Goal: Transaction & Acquisition: Book appointment/travel/reservation

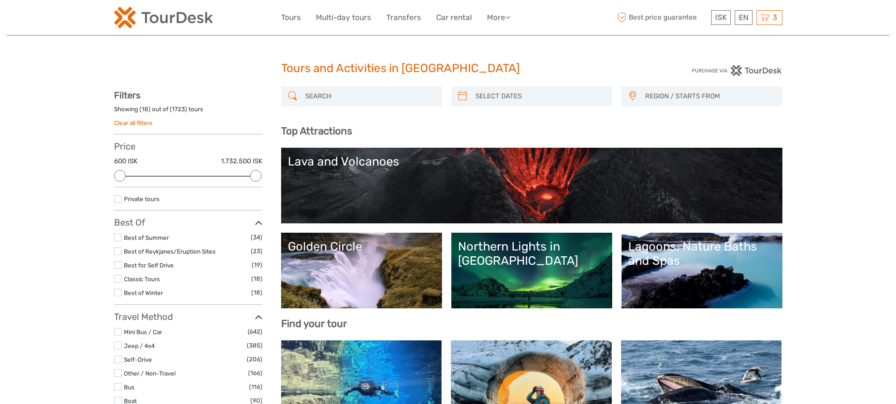
select select
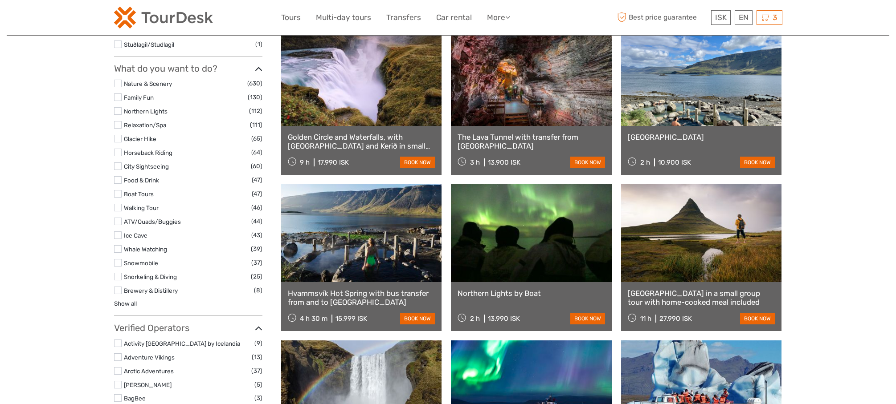
scroll to position [799, 0]
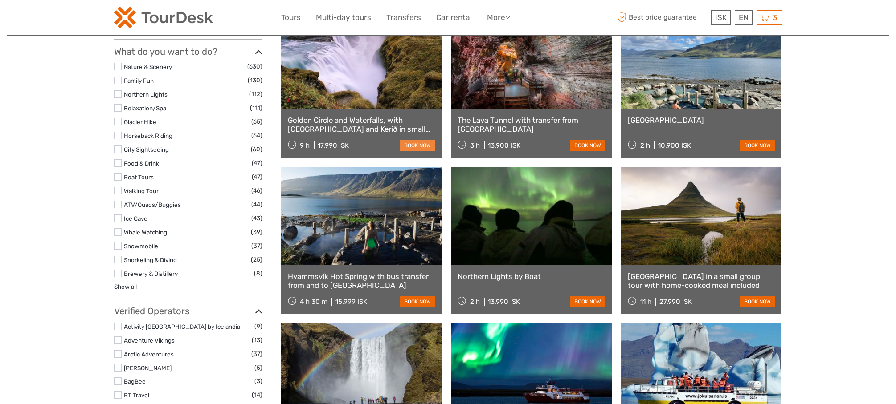
click at [428, 143] on link "book now" at bounding box center [417, 146] width 35 height 12
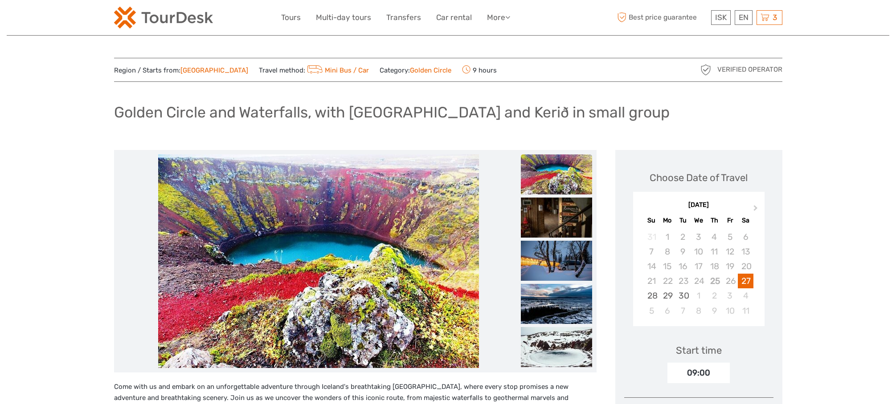
click at [183, 19] on img at bounding box center [163, 18] width 99 height 22
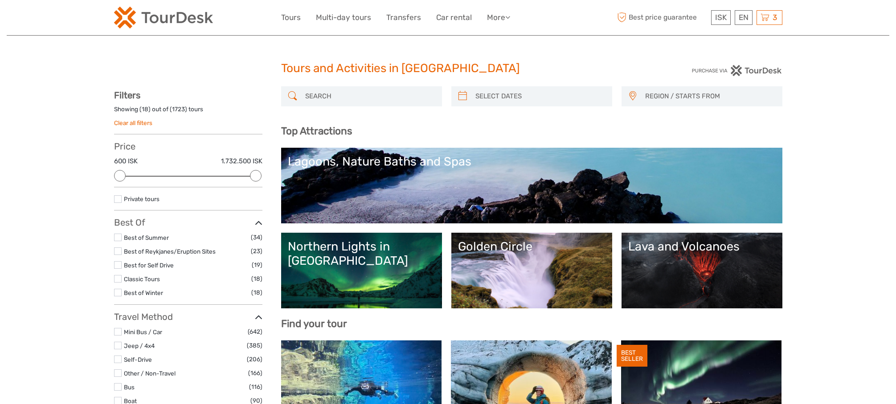
select select
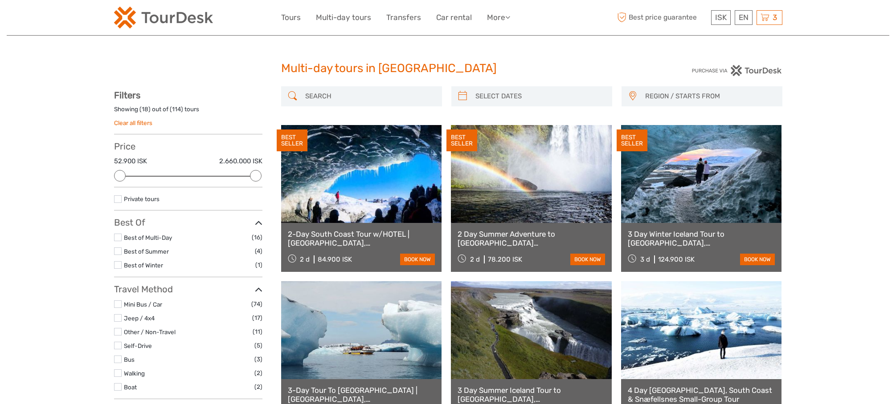
select select
click at [181, 20] on img at bounding box center [163, 18] width 99 height 22
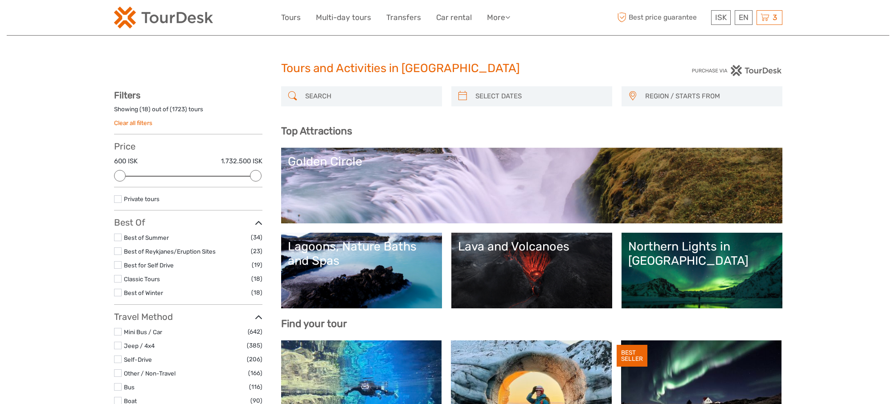
select select
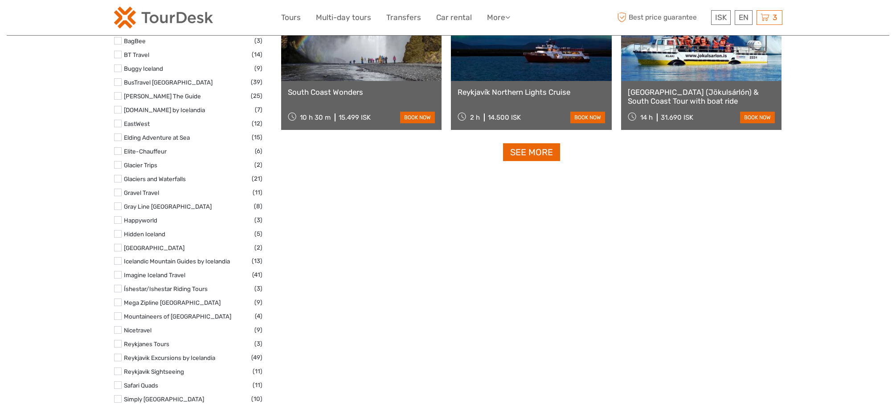
scroll to position [1150, 0]
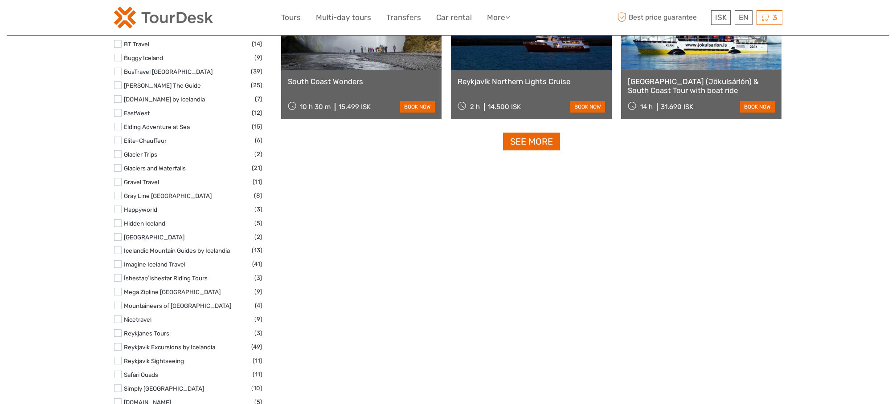
click at [522, 143] on link "See more" at bounding box center [531, 142] width 57 height 18
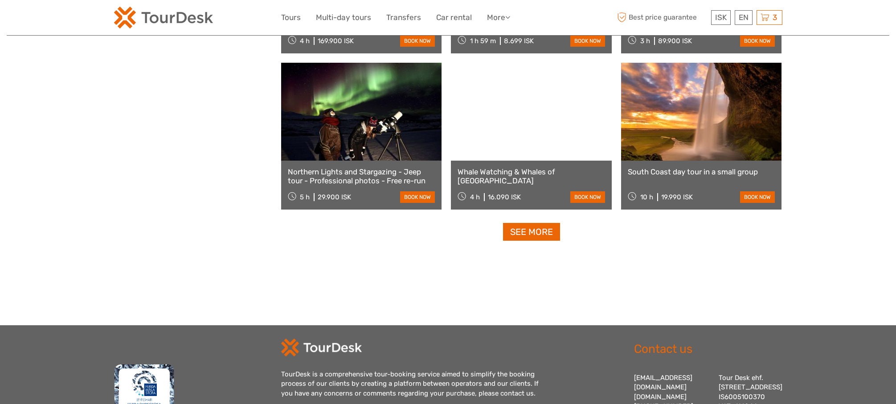
scroll to position [1780, 0]
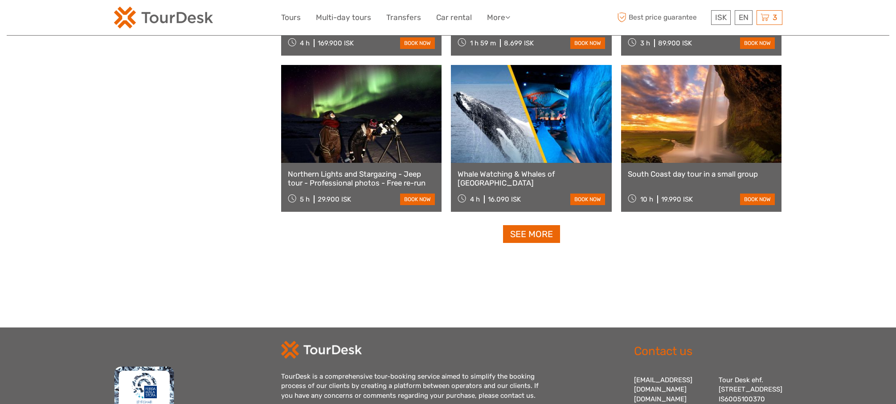
click at [532, 236] on link "See more" at bounding box center [531, 234] width 57 height 18
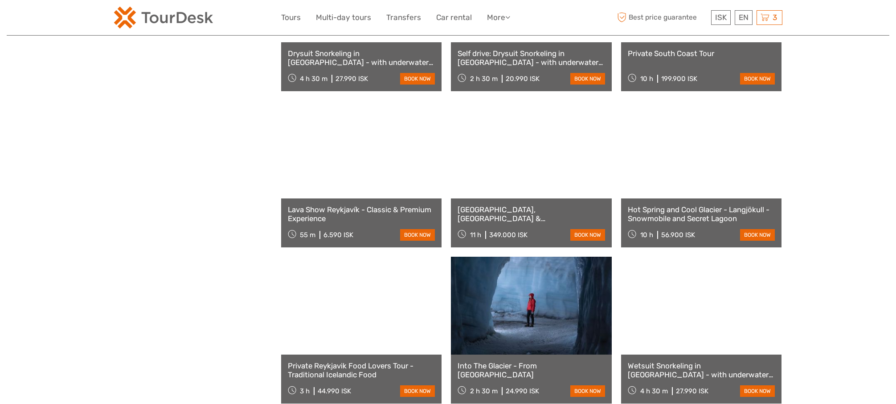
scroll to position [2826, 0]
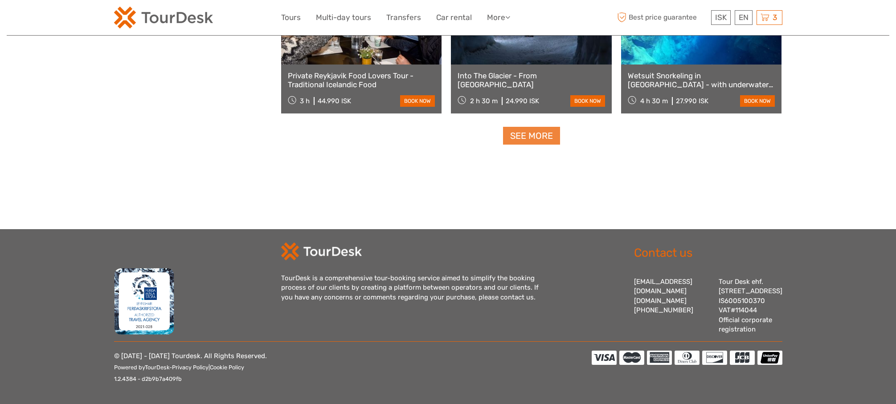
click at [533, 127] on link "See more" at bounding box center [531, 136] width 57 height 18
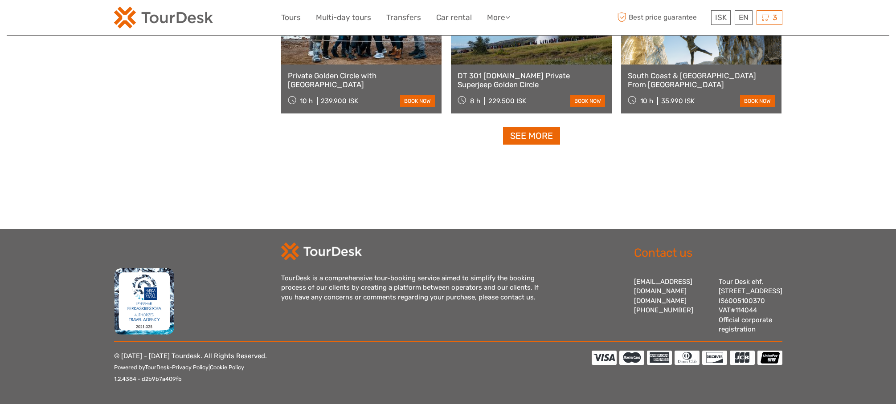
click at [539, 129] on link "See more" at bounding box center [531, 136] width 57 height 18
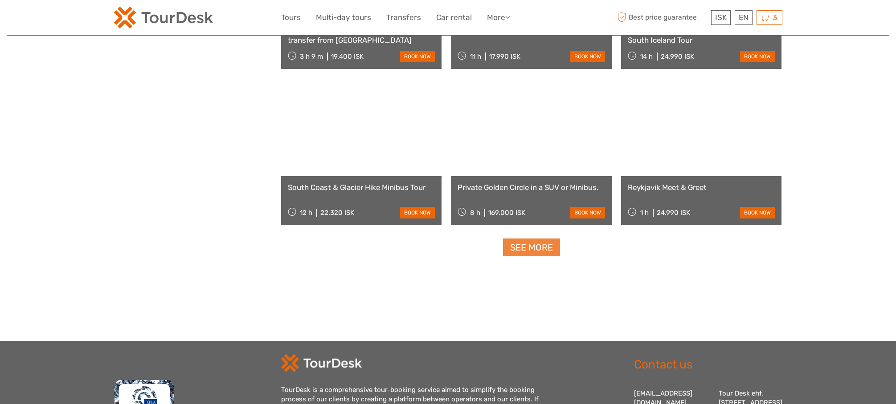
scroll to position [4702, 0]
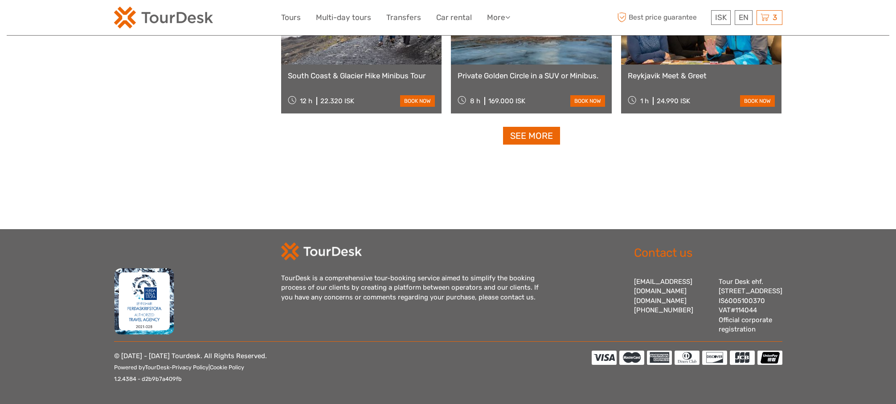
click at [545, 131] on link "See more" at bounding box center [531, 136] width 57 height 18
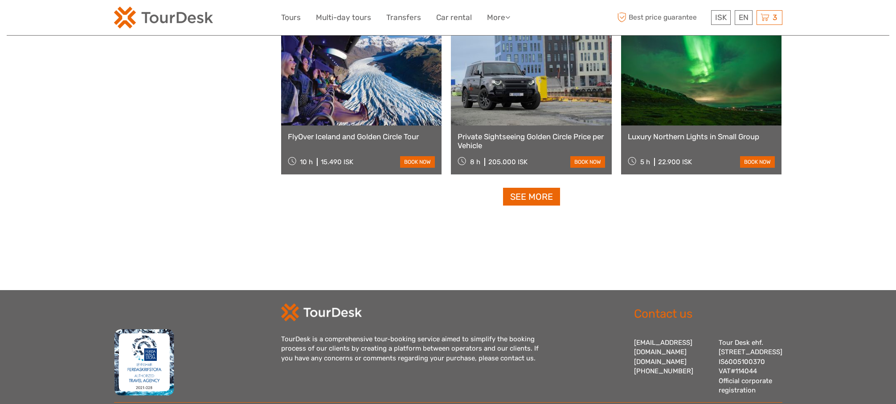
click at [535, 201] on link "See more" at bounding box center [531, 197] width 57 height 18
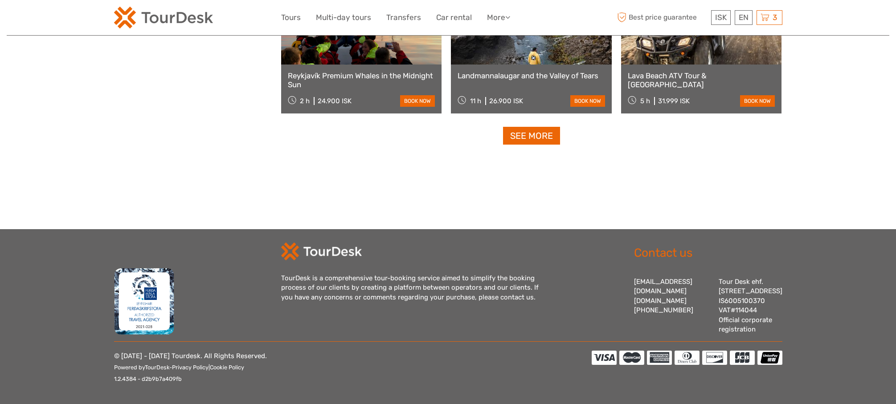
click at [523, 127] on link "See more" at bounding box center [531, 136] width 57 height 18
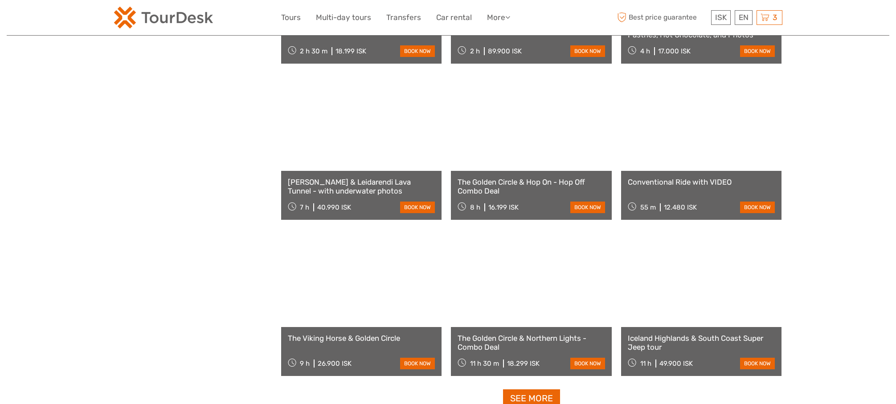
scroll to position [7517, 0]
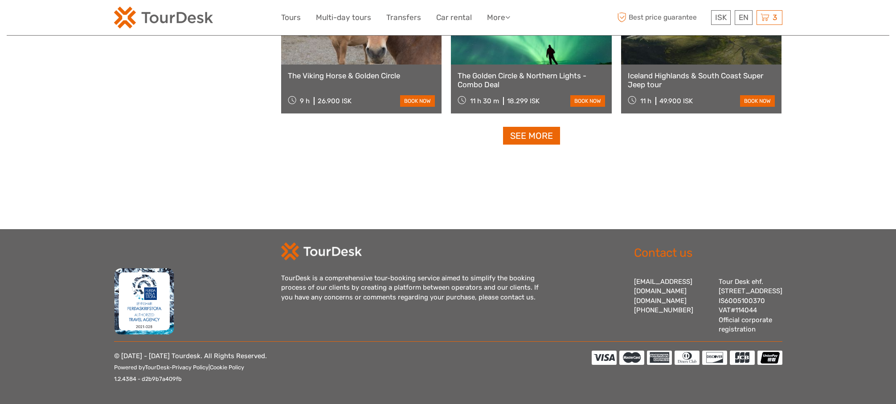
click at [533, 134] on link "See more" at bounding box center [531, 136] width 57 height 18
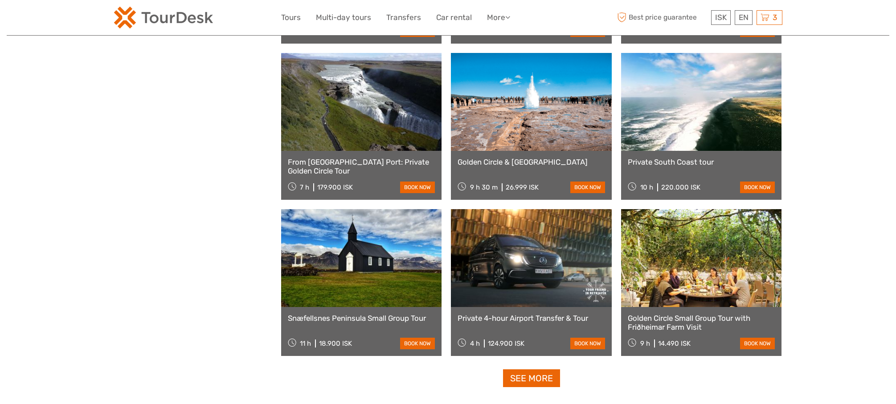
scroll to position [8455, 0]
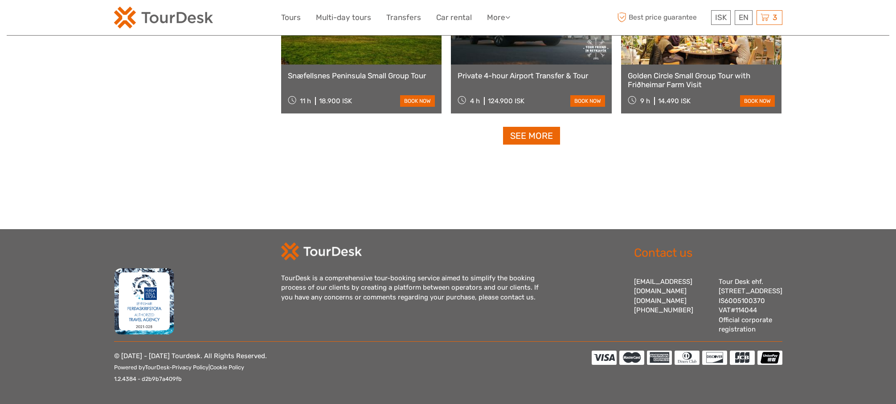
click at [539, 129] on link "See more" at bounding box center [531, 136] width 57 height 18
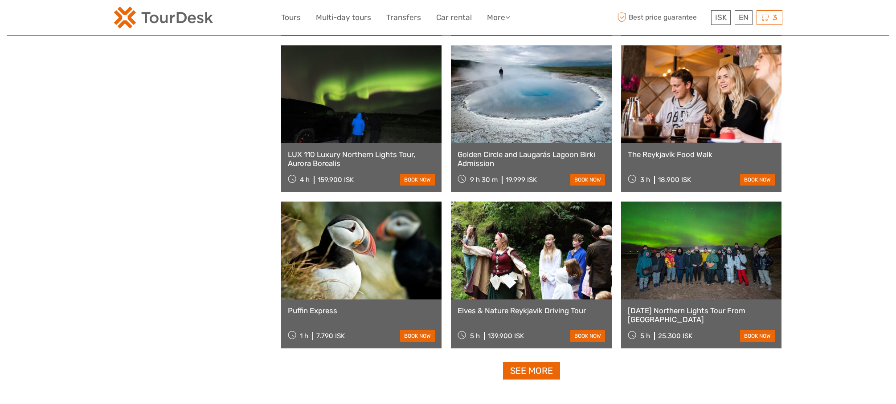
scroll to position [9393, 0]
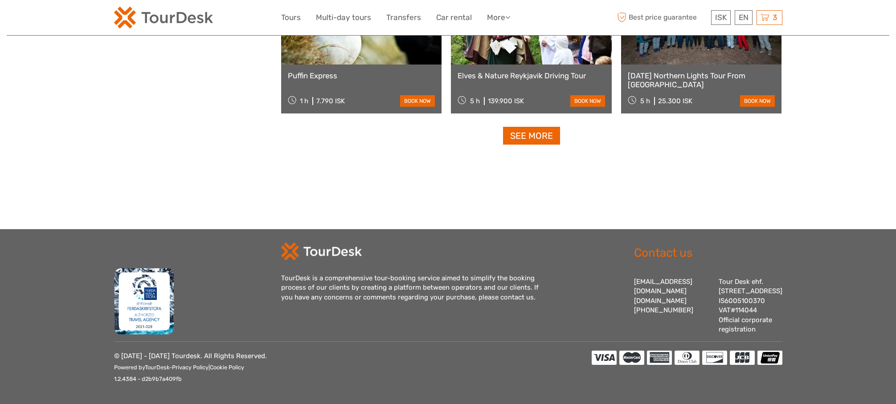
click at [532, 127] on link "See more" at bounding box center [531, 136] width 57 height 18
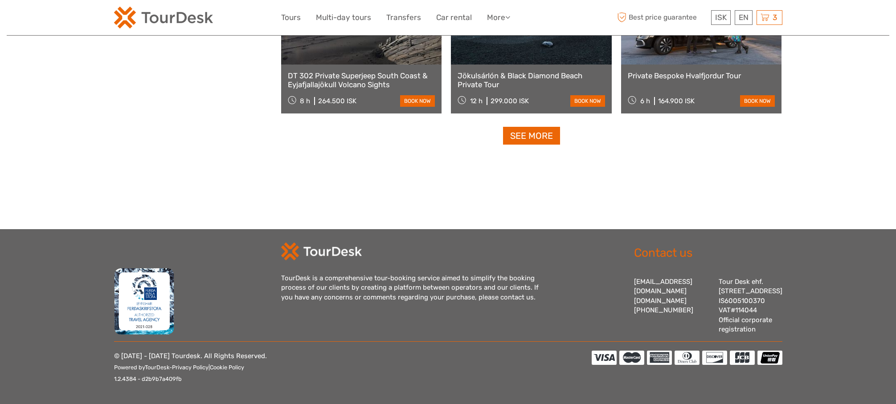
click at [534, 127] on link "See more" at bounding box center [531, 136] width 57 height 18
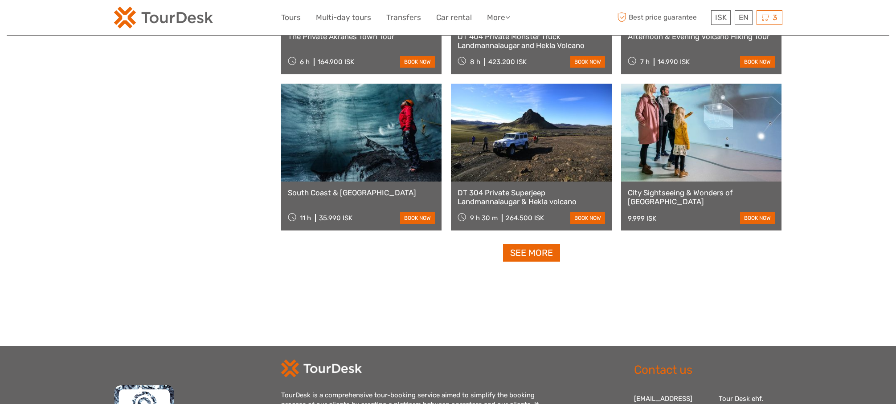
scroll to position [11269, 0]
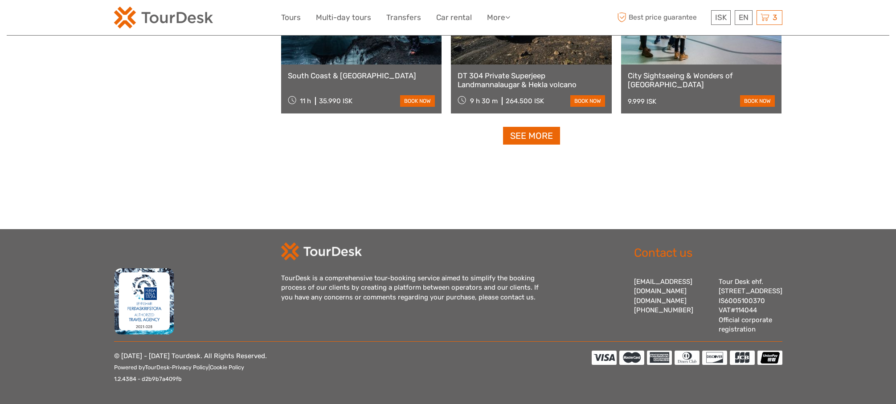
click at [536, 130] on link "See more" at bounding box center [531, 136] width 57 height 18
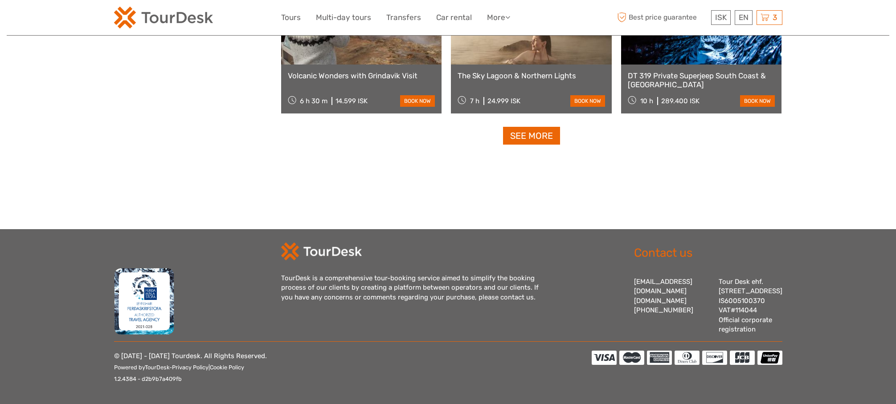
click at [541, 131] on link "See more" at bounding box center [531, 136] width 57 height 18
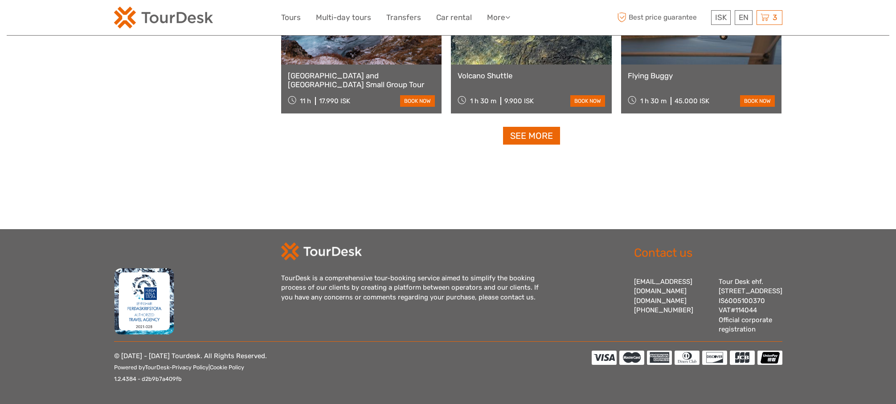
click at [532, 127] on link "See more" at bounding box center [531, 136] width 57 height 18
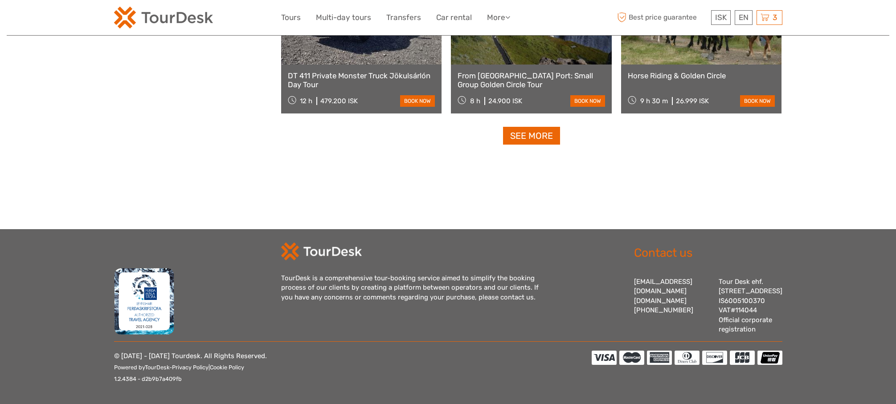
click at [531, 127] on link "See more" at bounding box center [531, 136] width 57 height 18
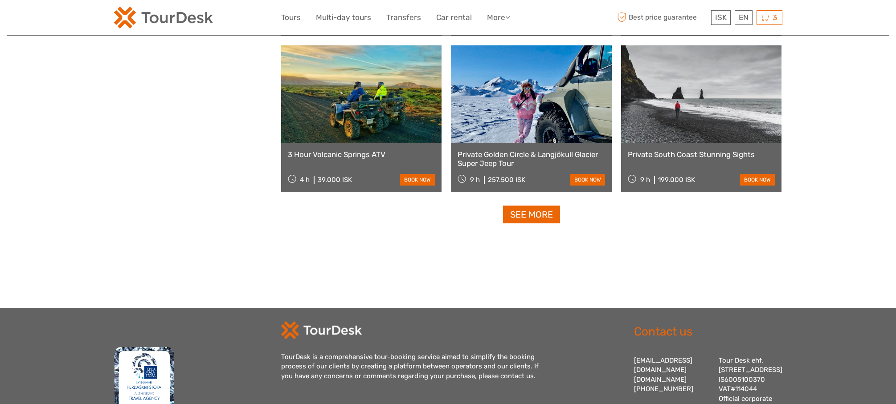
scroll to position [15021, 0]
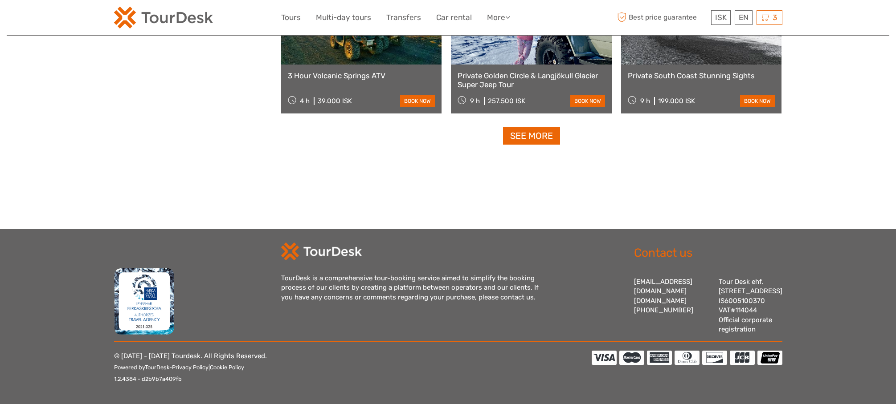
click at [533, 127] on link "See more" at bounding box center [531, 136] width 57 height 18
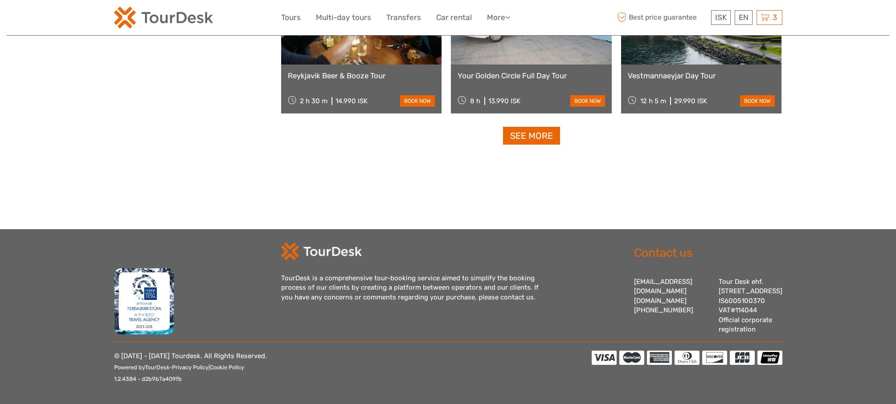
click at [532, 128] on link "See more" at bounding box center [531, 136] width 57 height 18
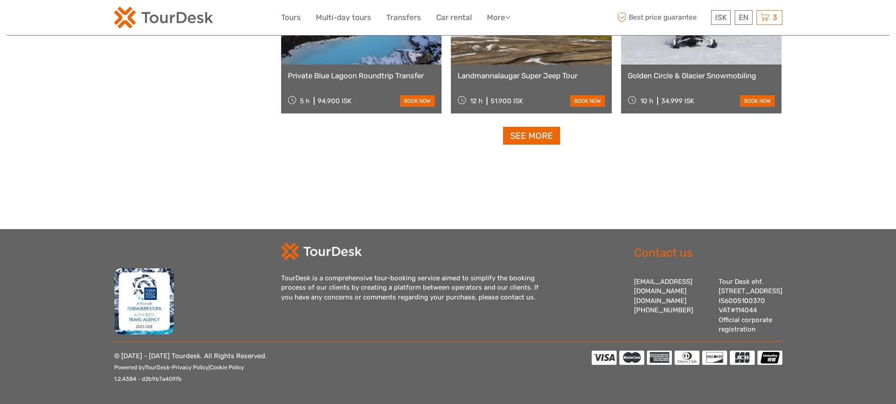
click at [537, 127] on link "See more" at bounding box center [531, 136] width 57 height 18
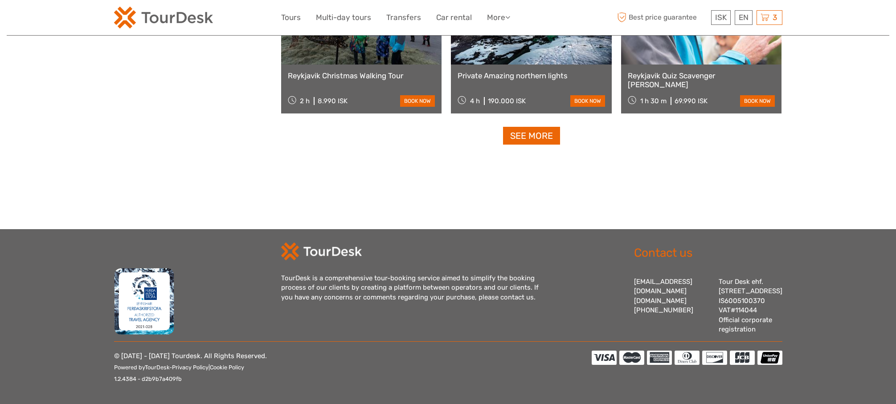
click at [530, 131] on link "See more" at bounding box center [531, 136] width 57 height 18
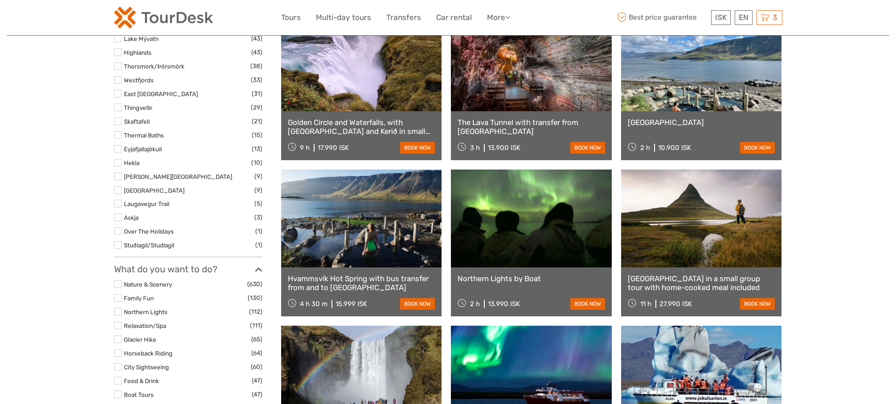
scroll to position [0, 0]
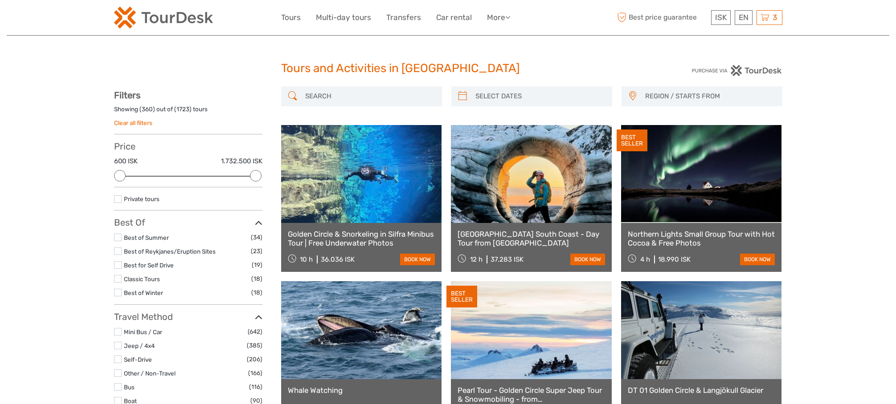
click at [195, 20] on img at bounding box center [163, 18] width 99 height 22
